Goal: Navigation & Orientation: Find specific page/section

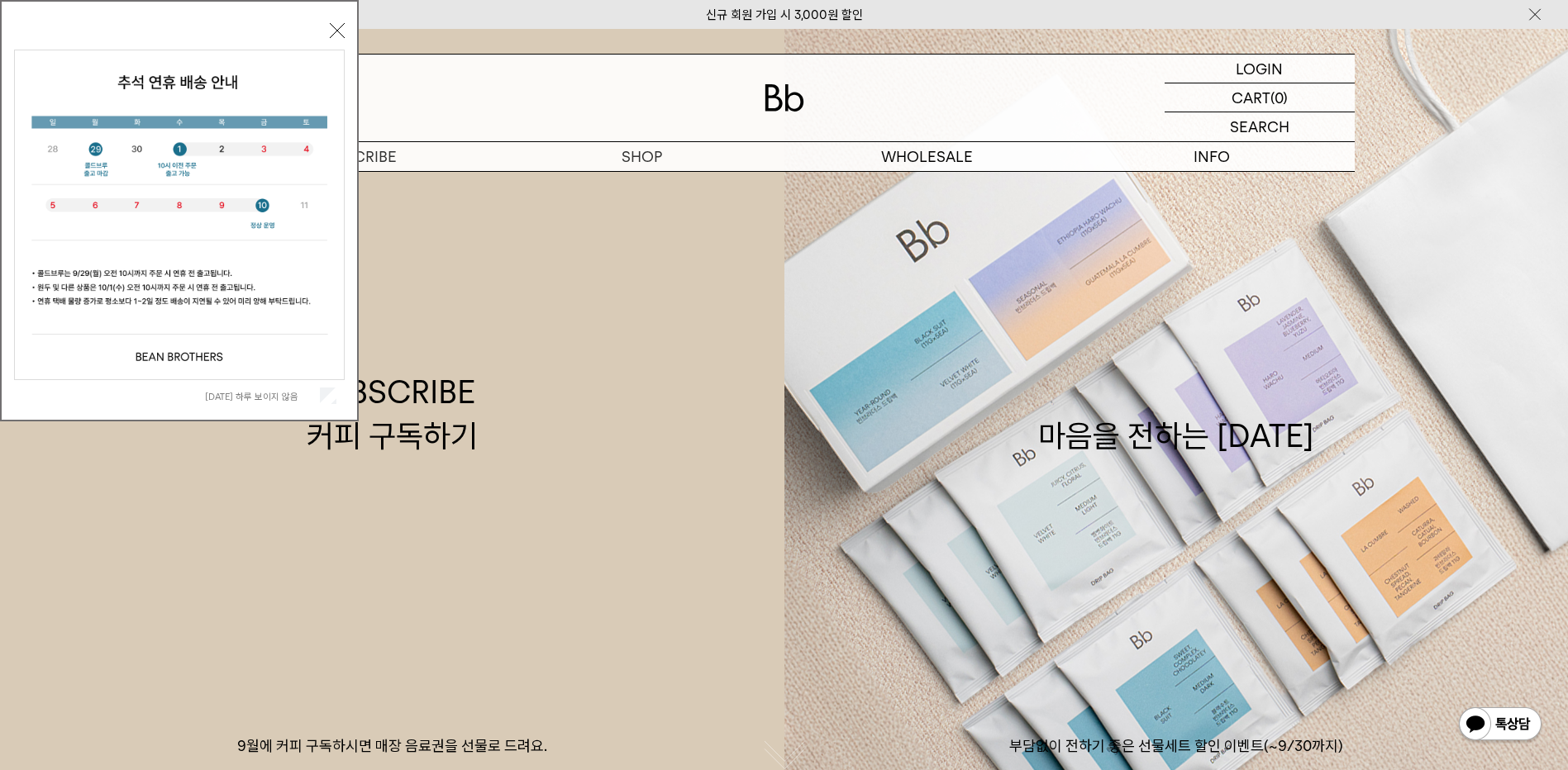
click at [334, 32] on button "닫기" at bounding box center [337, 30] width 15 height 15
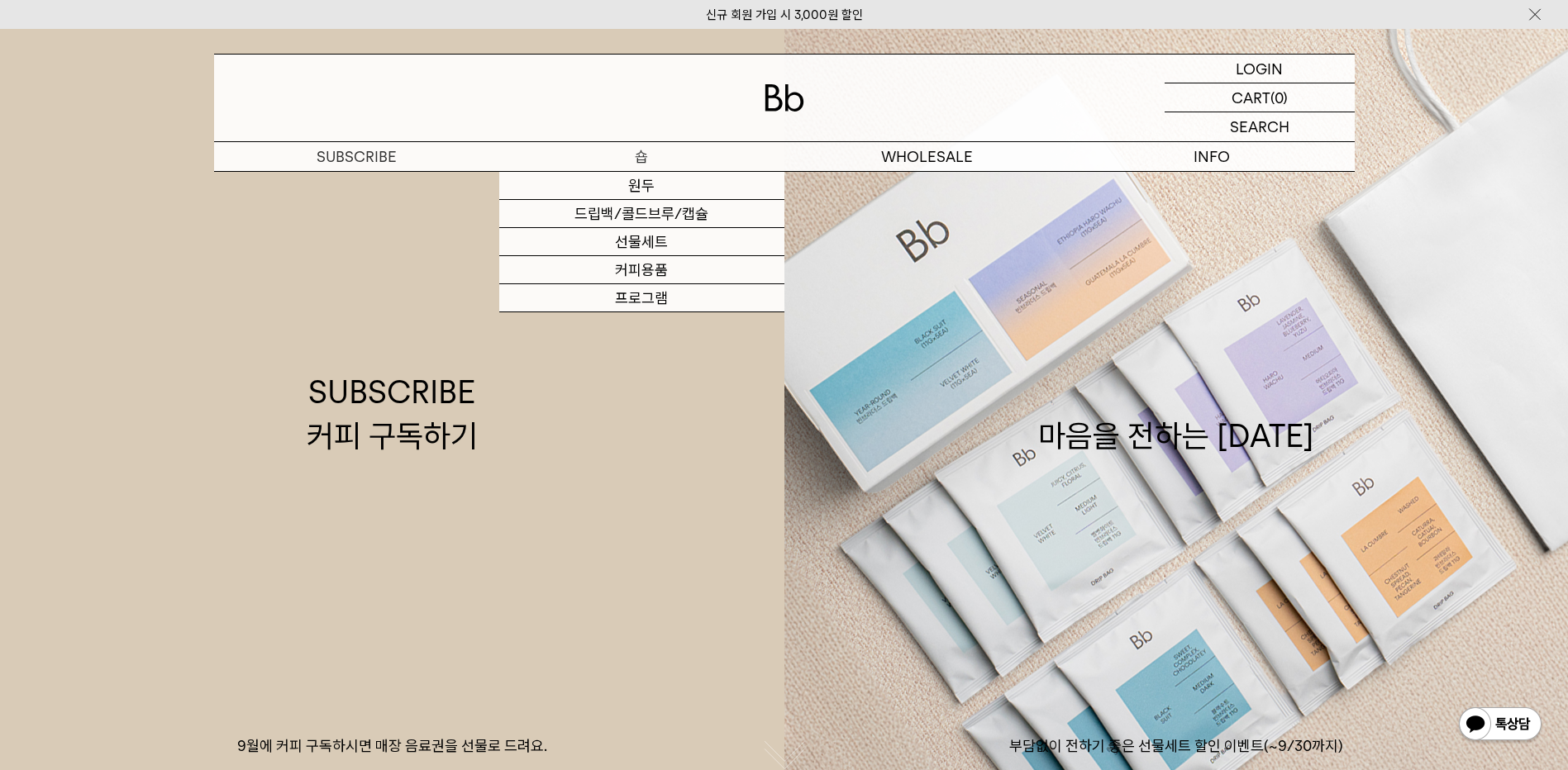
click at [637, 152] on p "숍" at bounding box center [642, 156] width 285 height 29
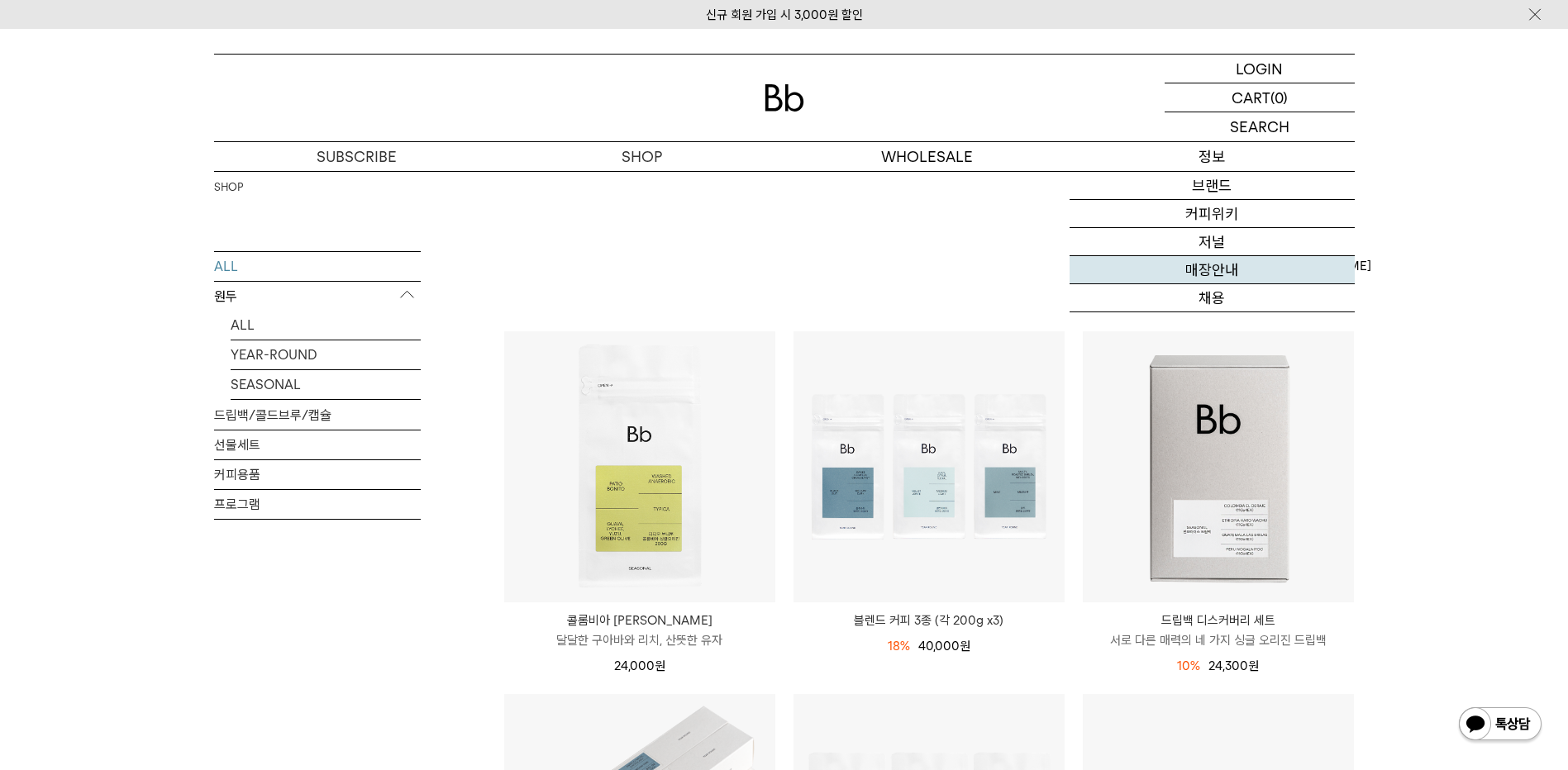
click at [1209, 267] on link "매장안내" at bounding box center [1212, 270] width 285 height 28
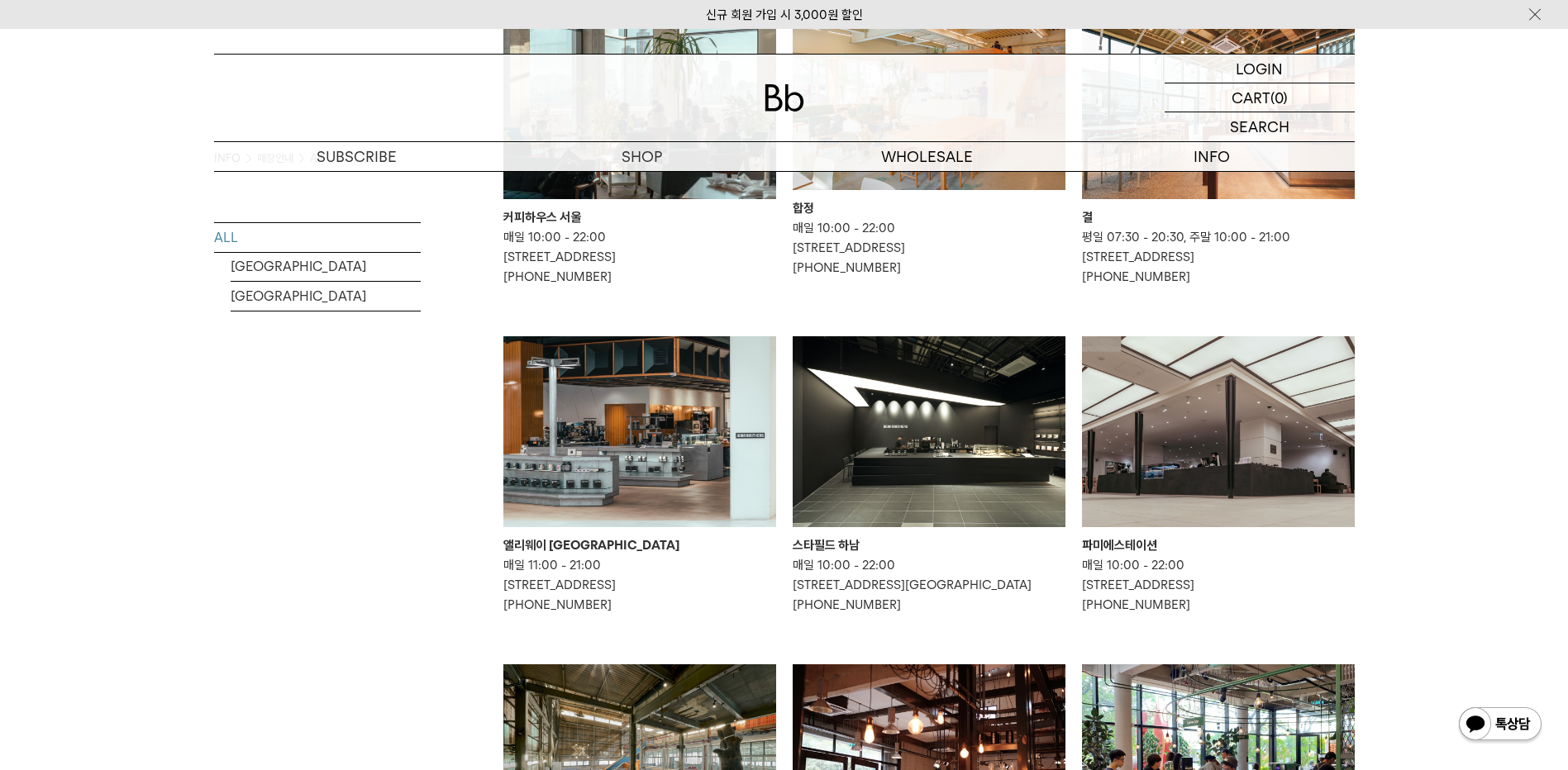
scroll to position [331, 0]
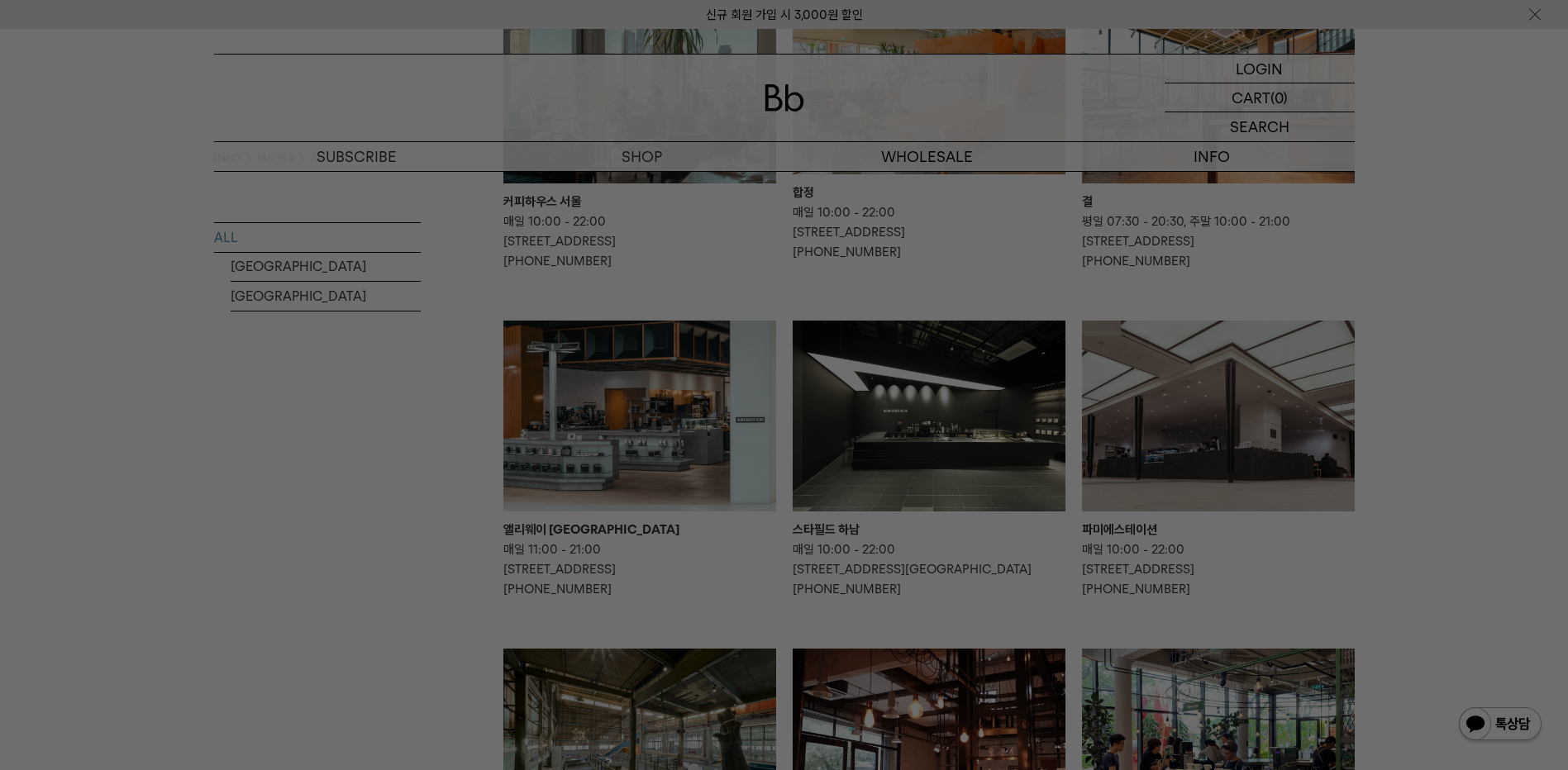
click at [327, 497] on div at bounding box center [784, 385] width 1568 height 770
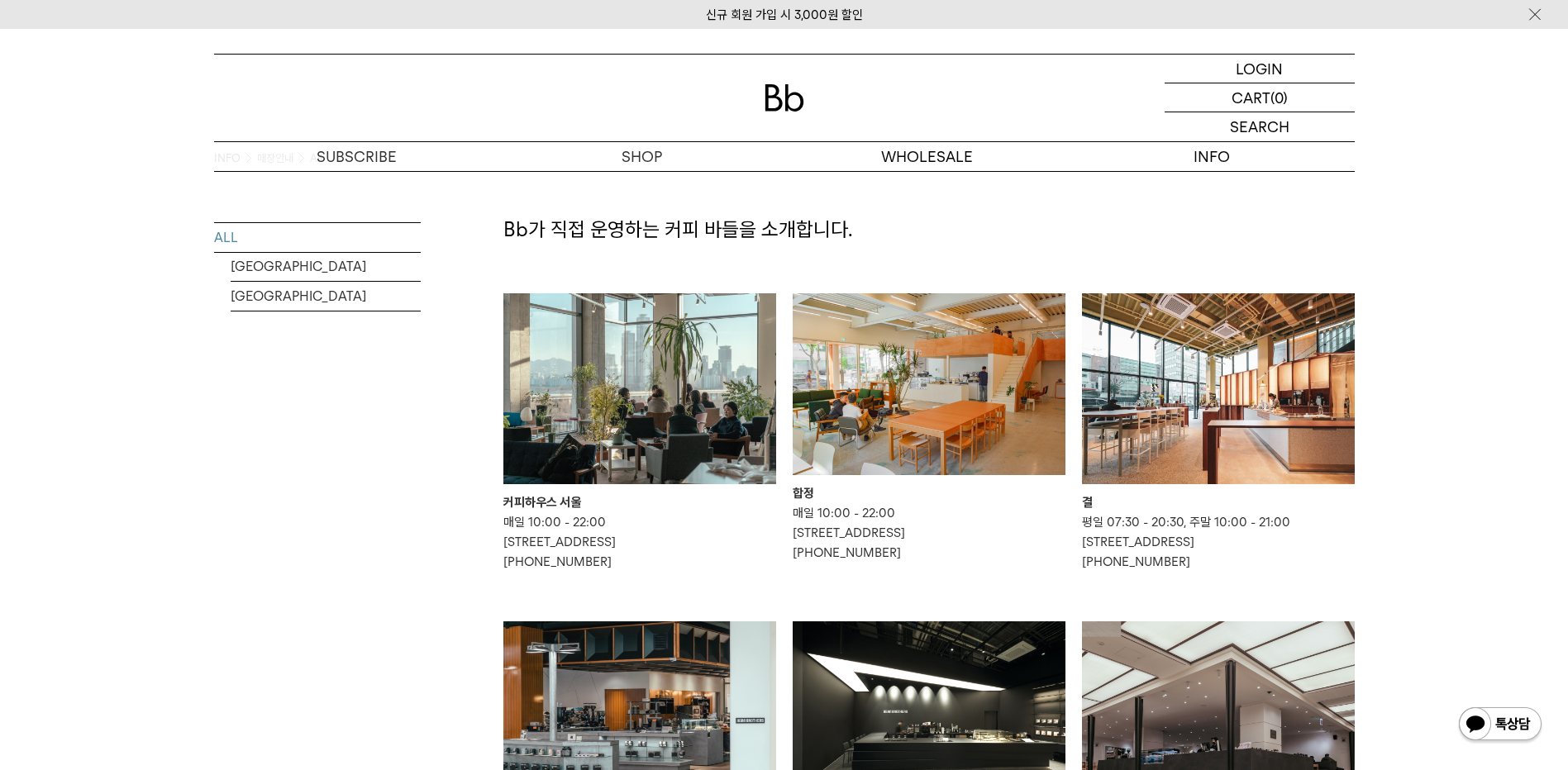
scroll to position [0, 0]
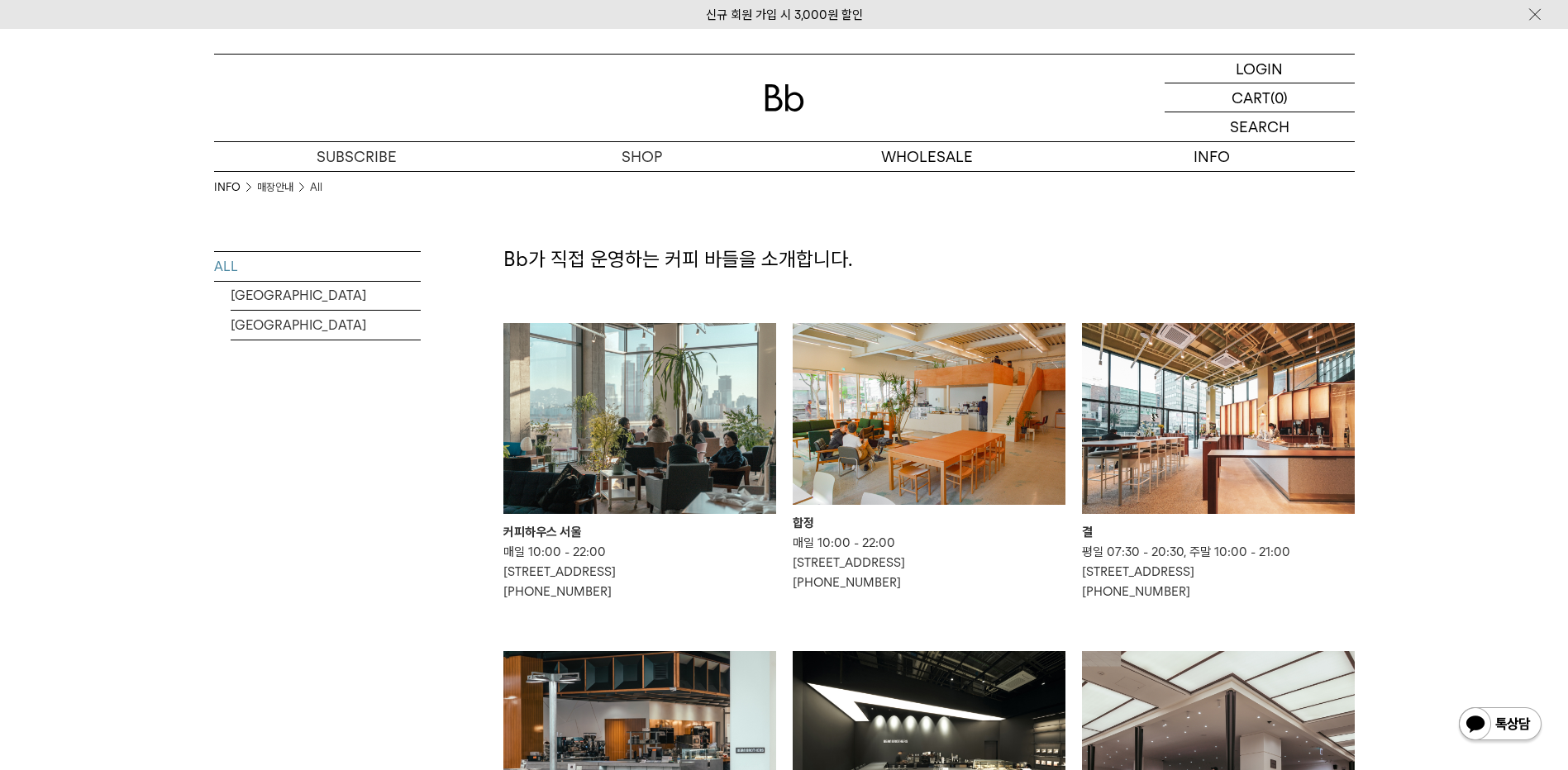
click at [647, 455] on img at bounding box center [639, 418] width 273 height 191
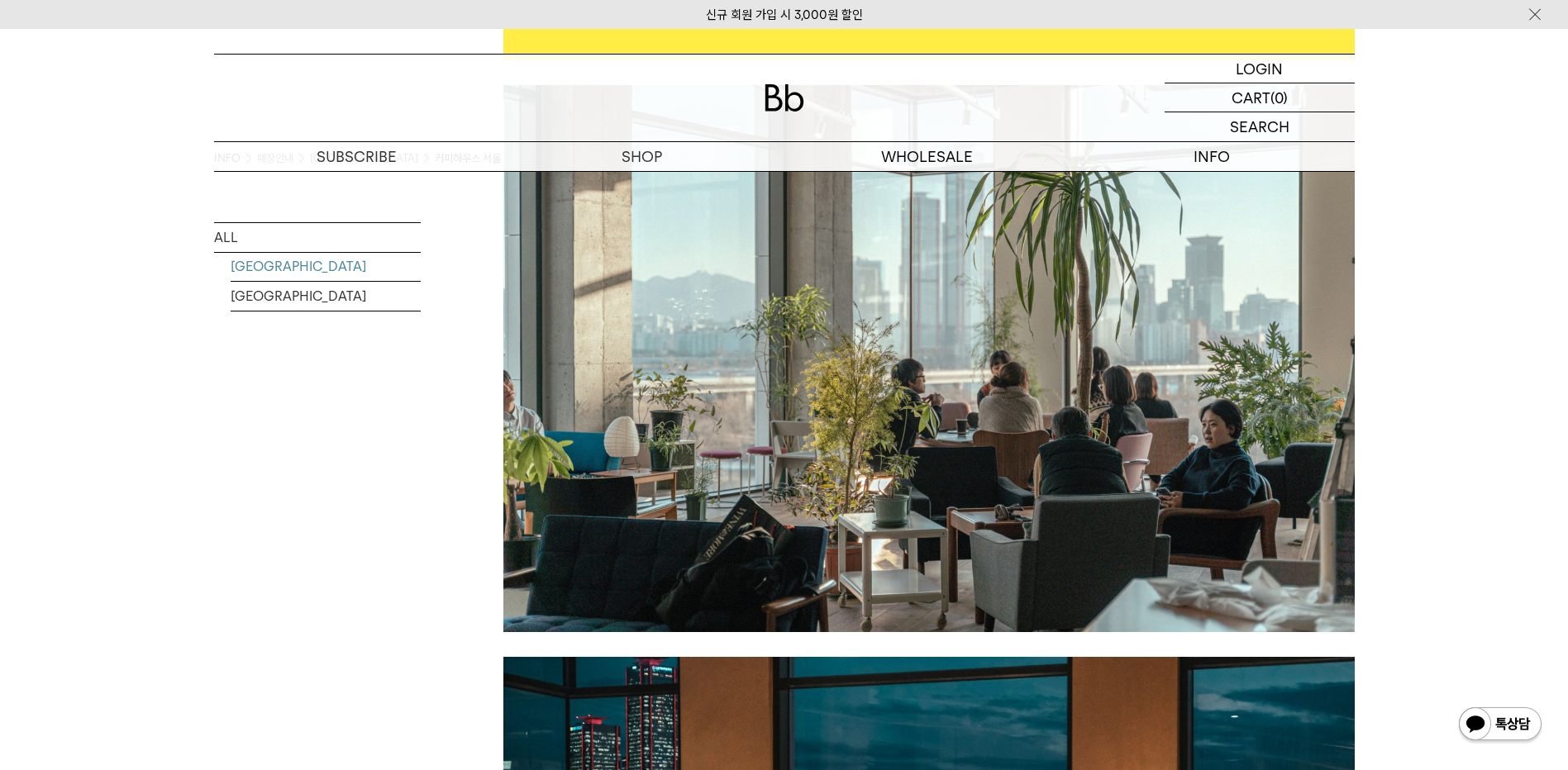
scroll to position [83, 0]
